Goal: Information Seeking & Learning: Find specific fact

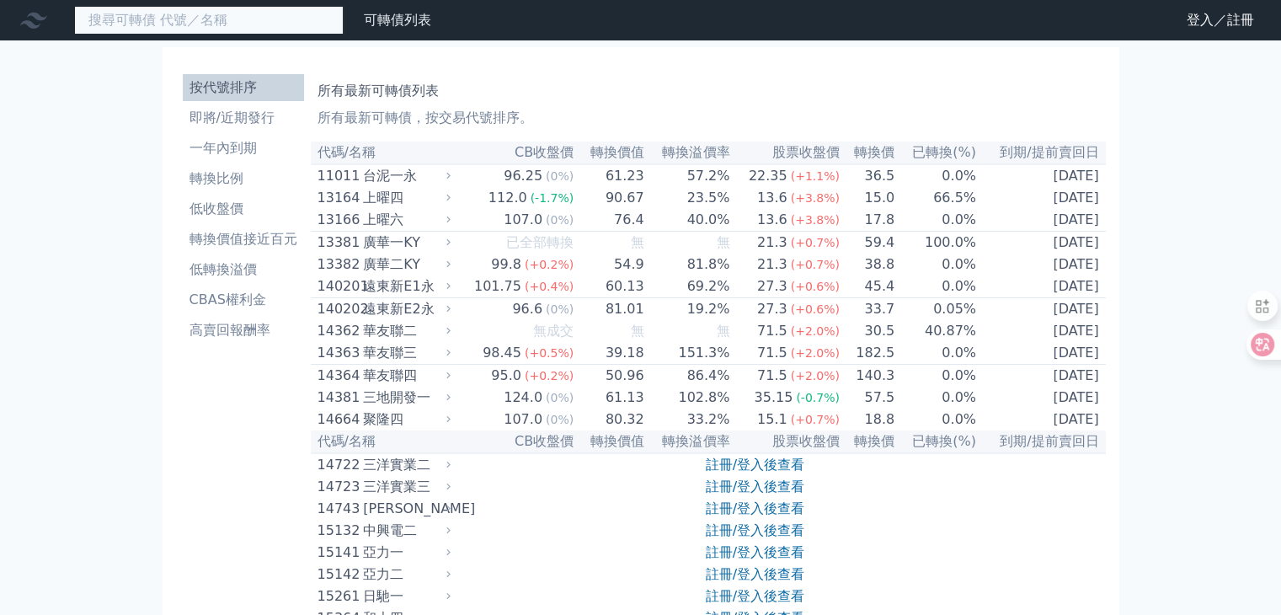
click at [226, 28] on input at bounding box center [208, 20] width 269 height 29
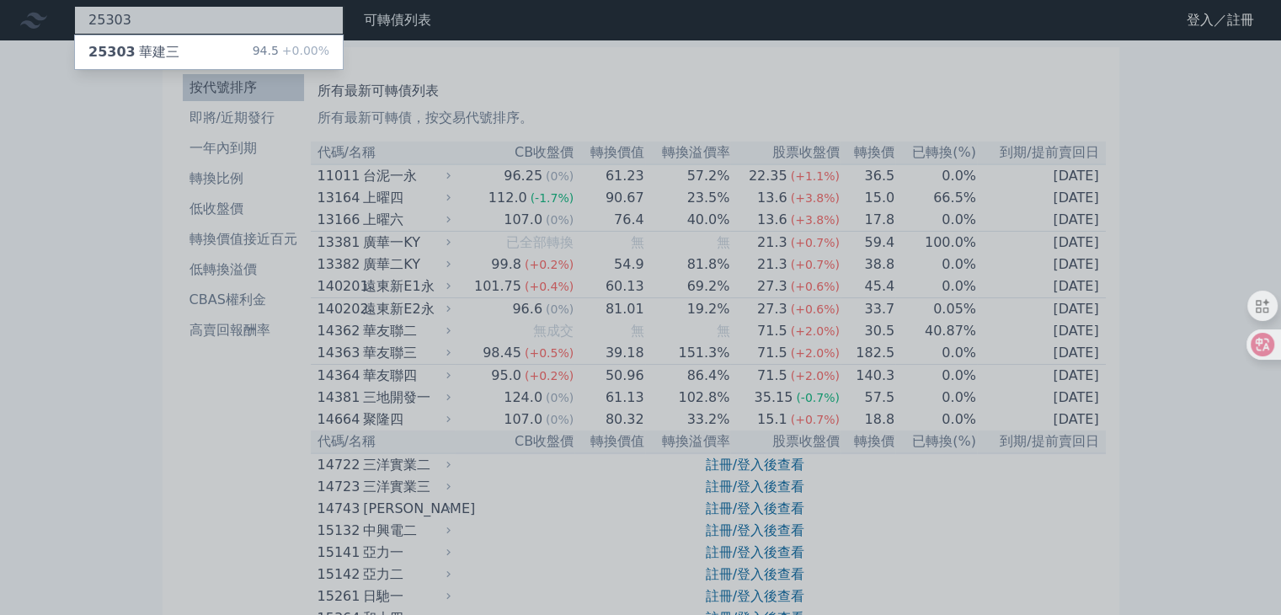
type input "25303"
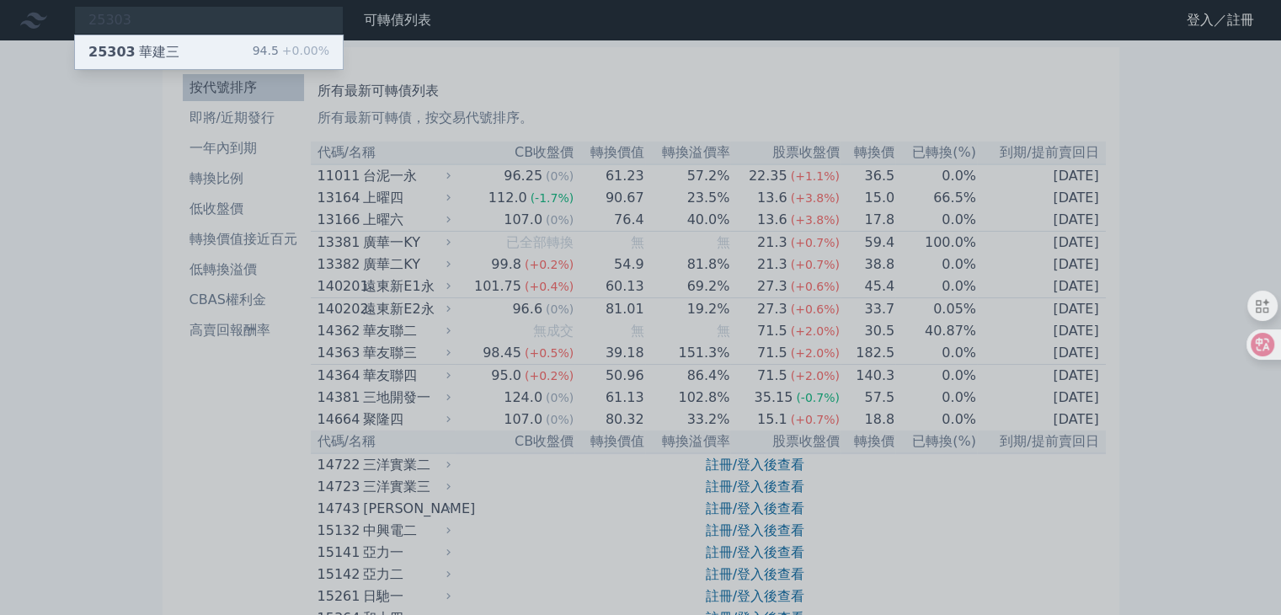
click at [138, 61] on div "25303 華建三 94.5 +0.00%" at bounding box center [209, 52] width 268 height 34
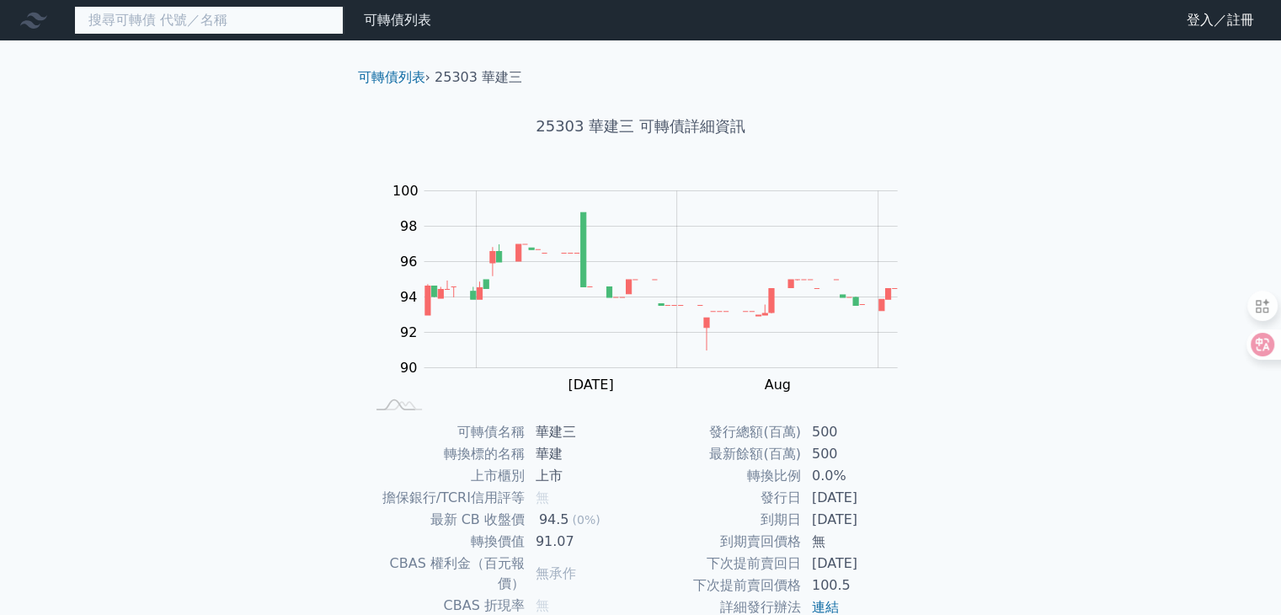
click at [222, 27] on input at bounding box center [208, 20] width 269 height 29
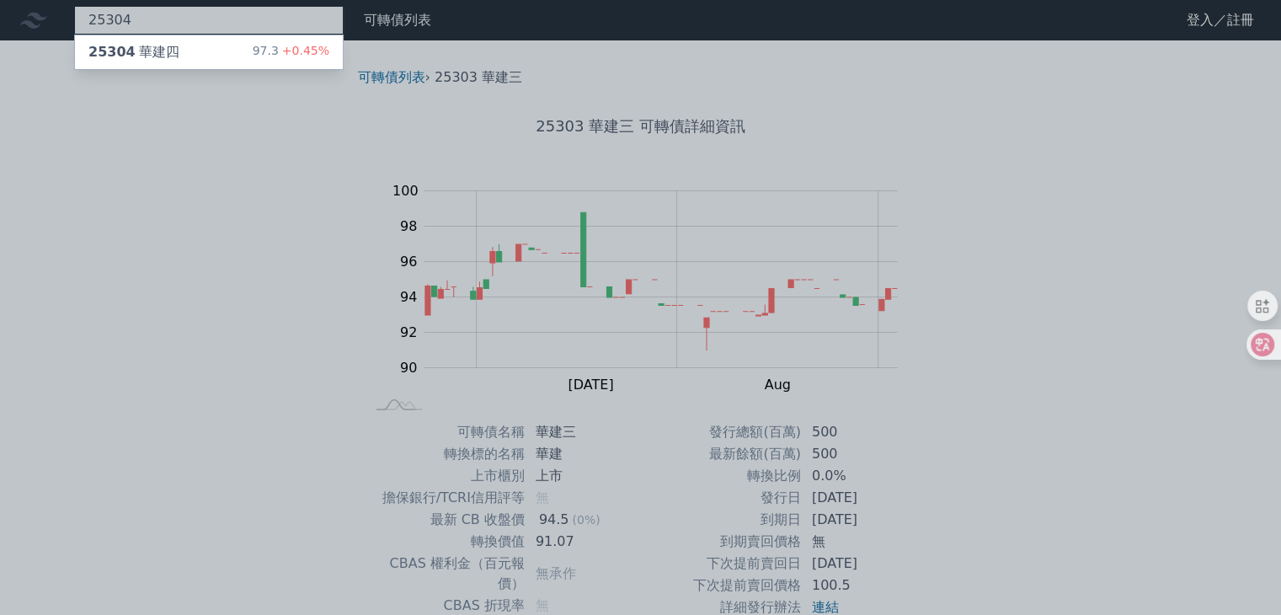
type input "25304"
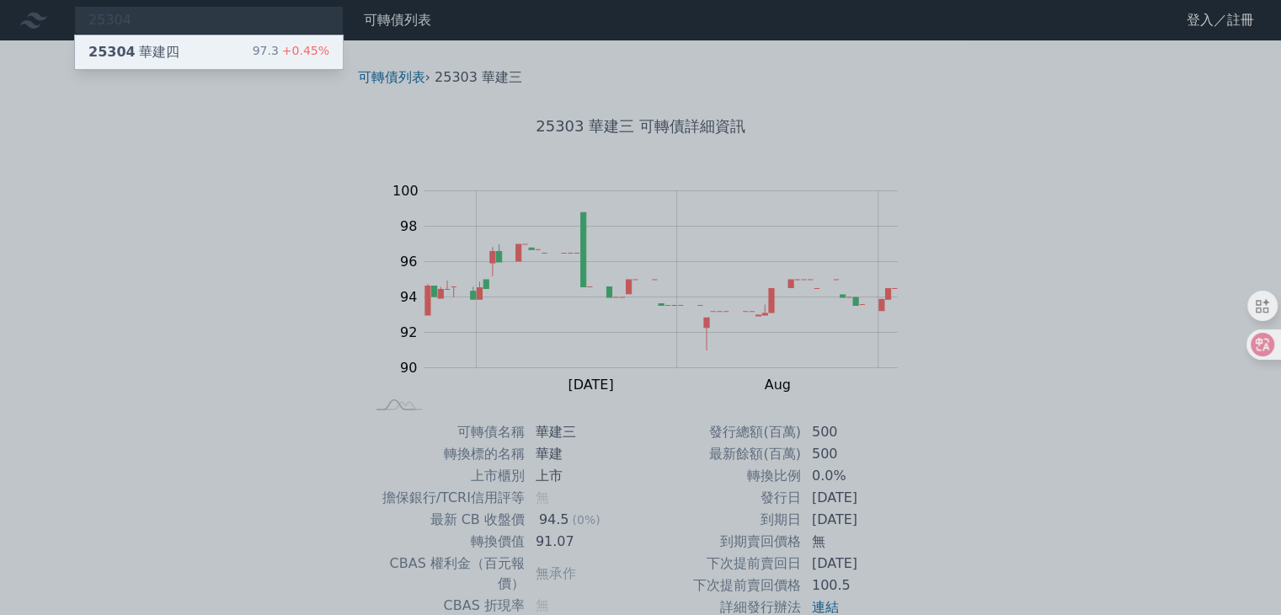
click at [161, 58] on div "25304 華建四" at bounding box center [133, 52] width 91 height 20
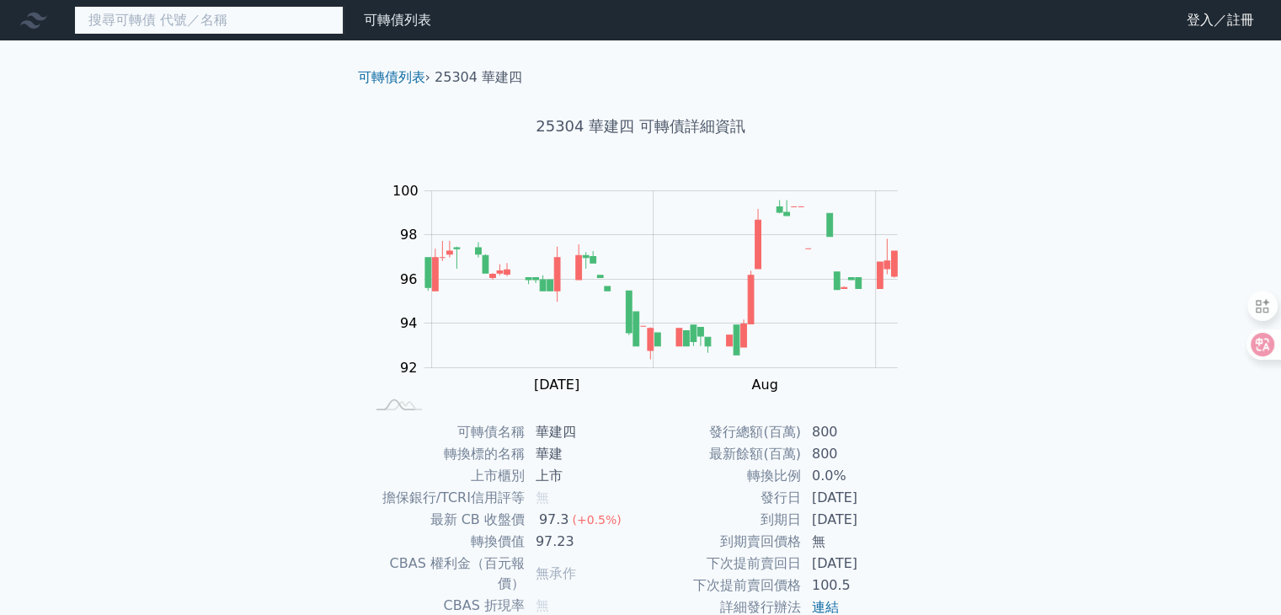
click at [224, 21] on input at bounding box center [208, 20] width 269 height 29
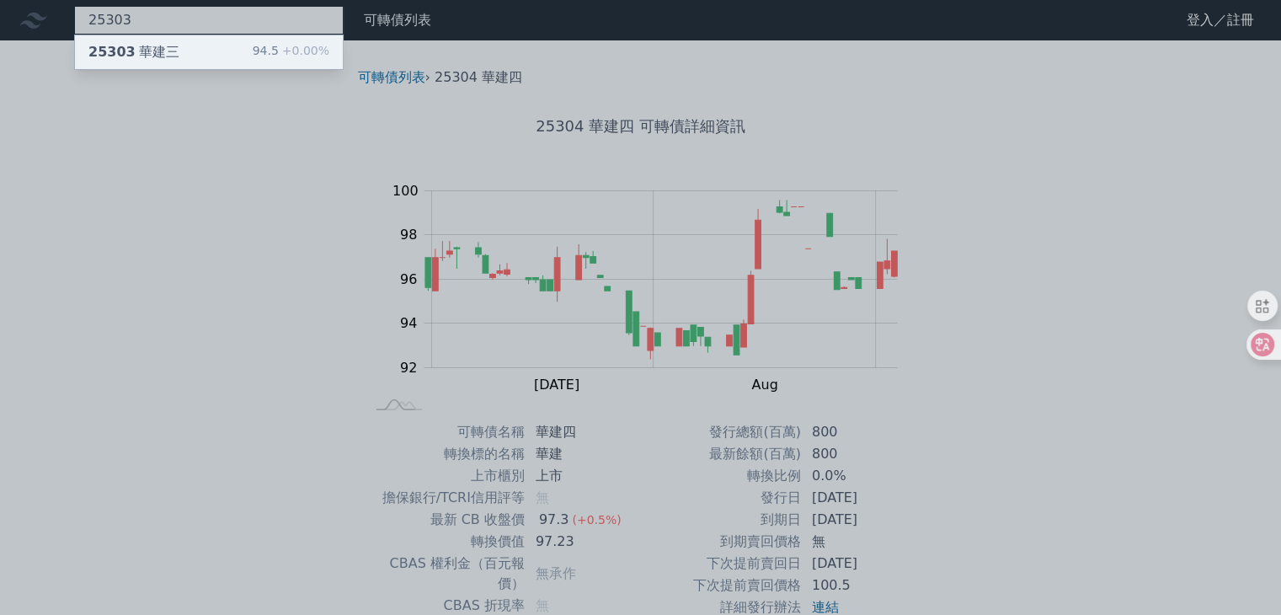
type input "25303"
click at [148, 47] on div "25303 華建三" at bounding box center [133, 52] width 91 height 20
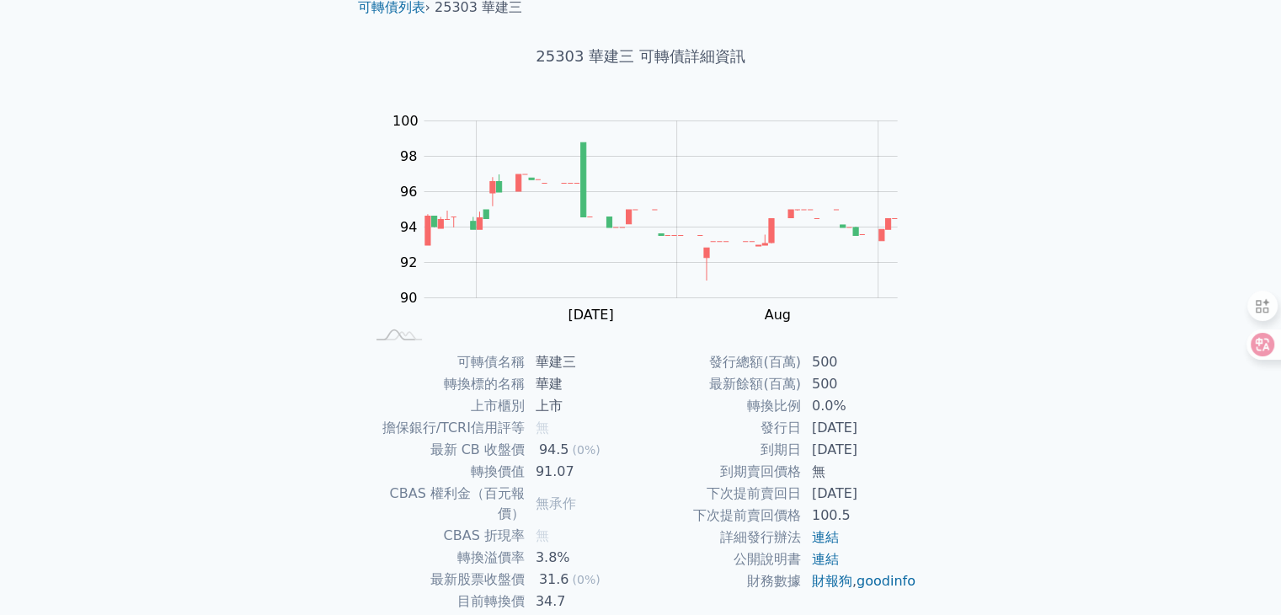
scroll to position [165, 0]
